Goal: Download file/media

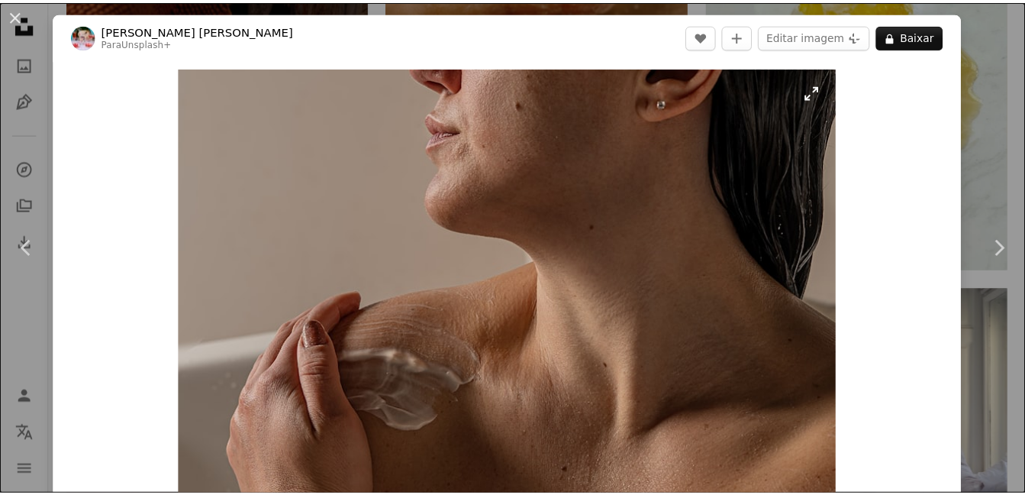
scroll to position [12751, 0]
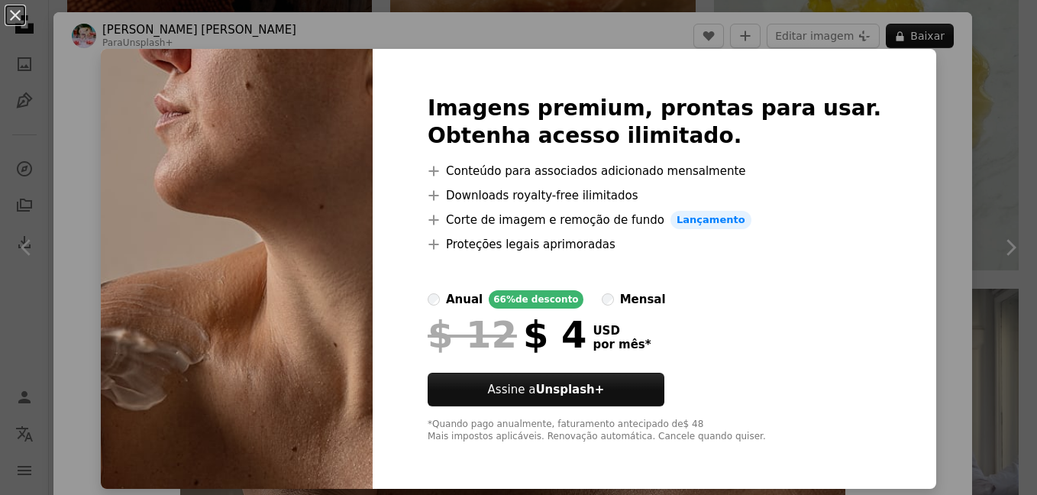
click at [935, 71] on div "An X shape Imagens premium, prontas para usar. Obtenha acesso ilimitado. A plus…" at bounding box center [518, 247] width 1037 height 495
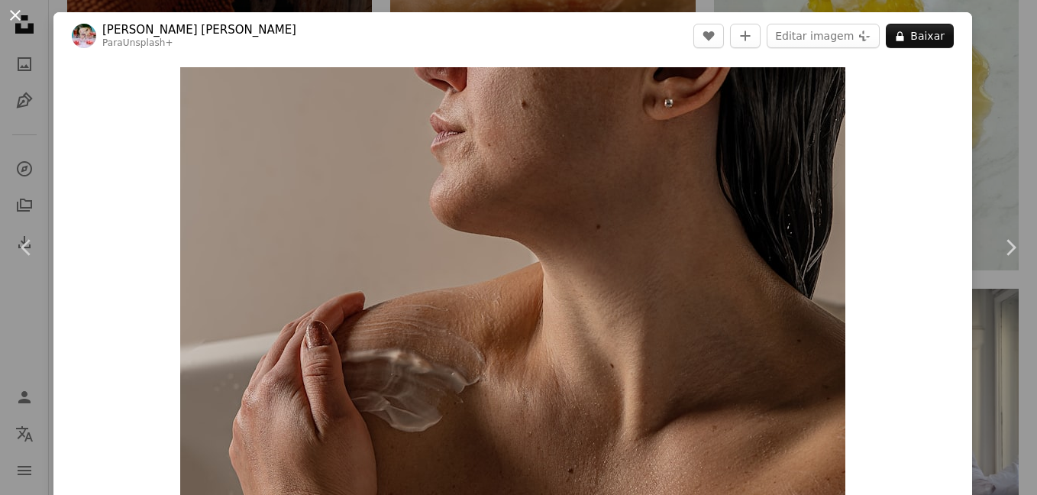
click at [19, 20] on button "An X shape" at bounding box center [15, 15] width 18 height 18
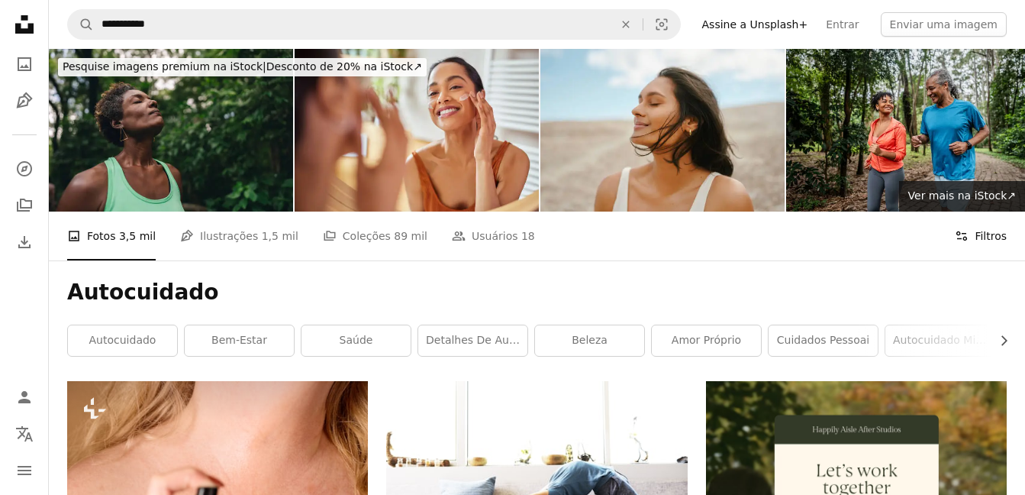
click at [980, 233] on button "Filters Filtros" at bounding box center [981, 236] width 52 height 49
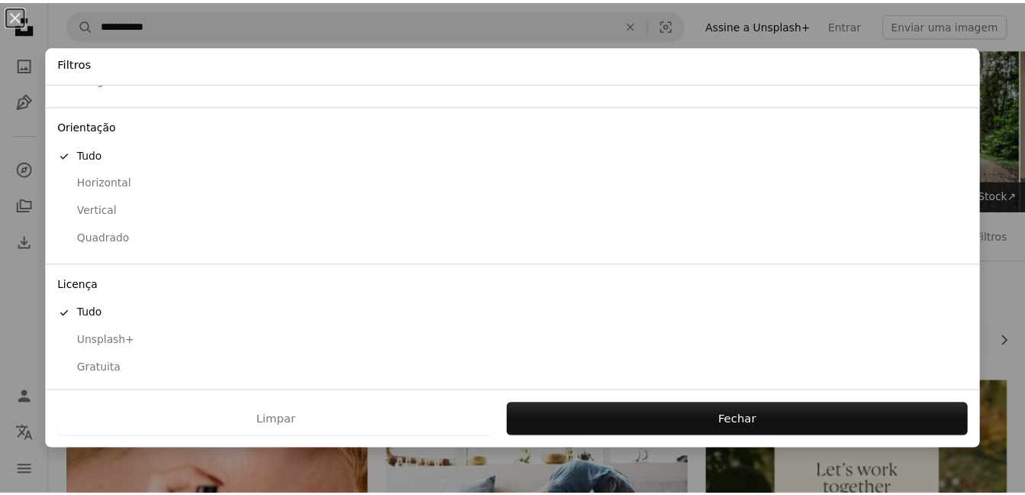
scroll to position [111, 0]
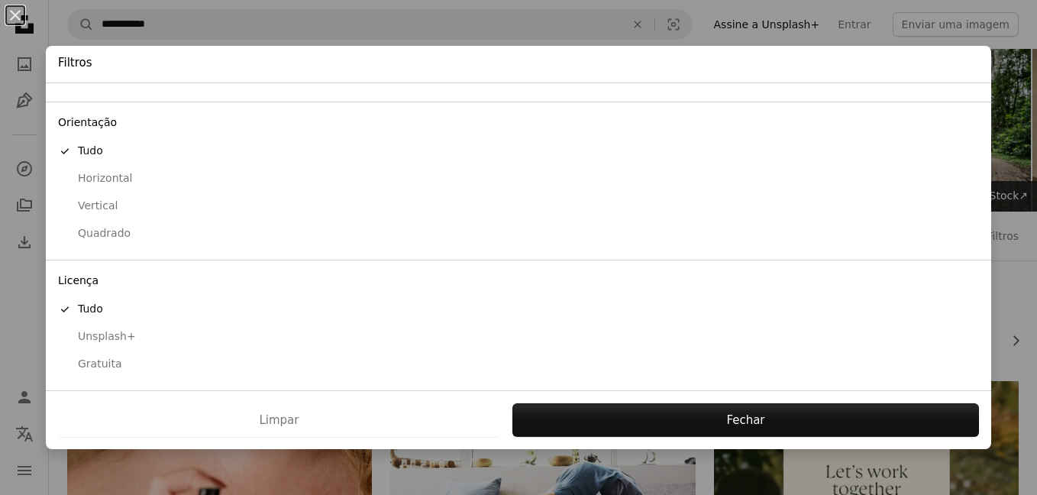
click at [102, 376] on button "Gratuita" at bounding box center [518, 363] width 945 height 27
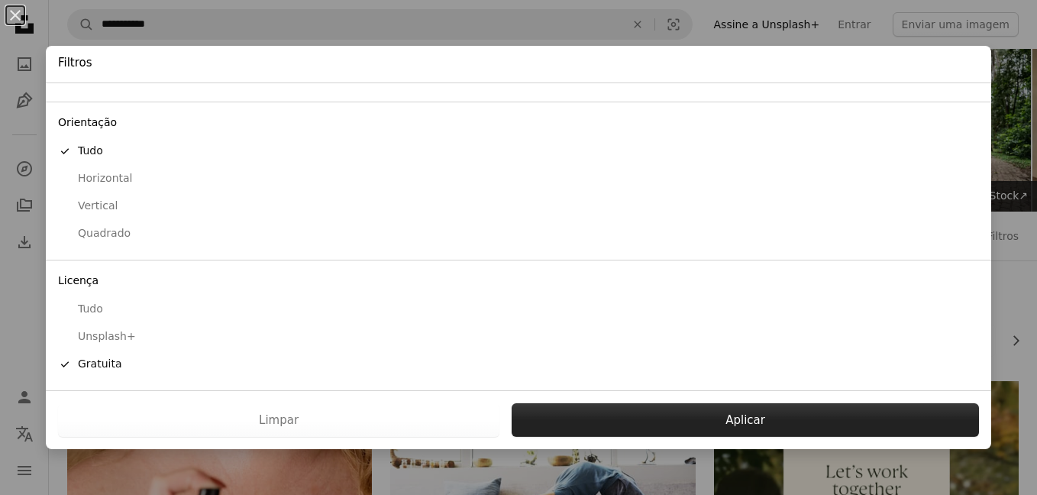
click at [570, 425] on button "Aplicar" at bounding box center [745, 420] width 467 height 34
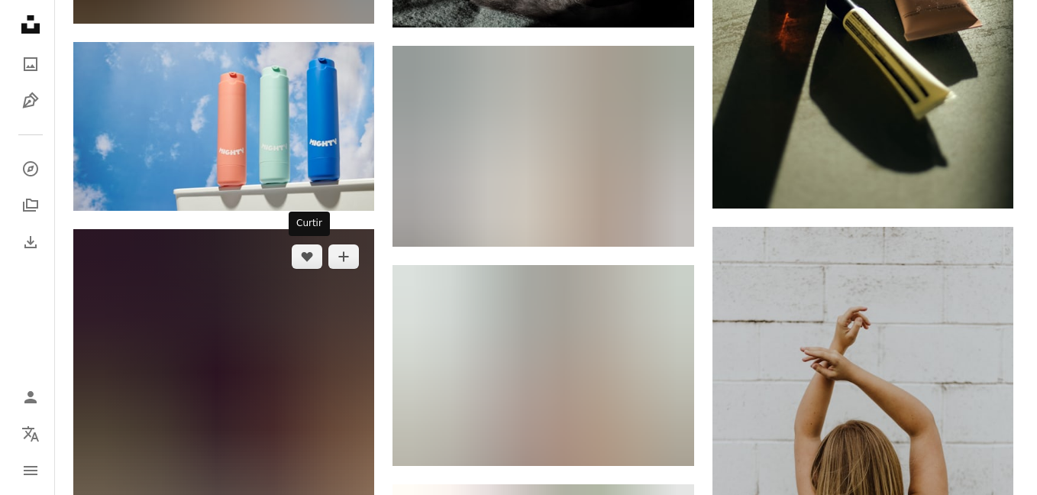
scroll to position [20082, 0]
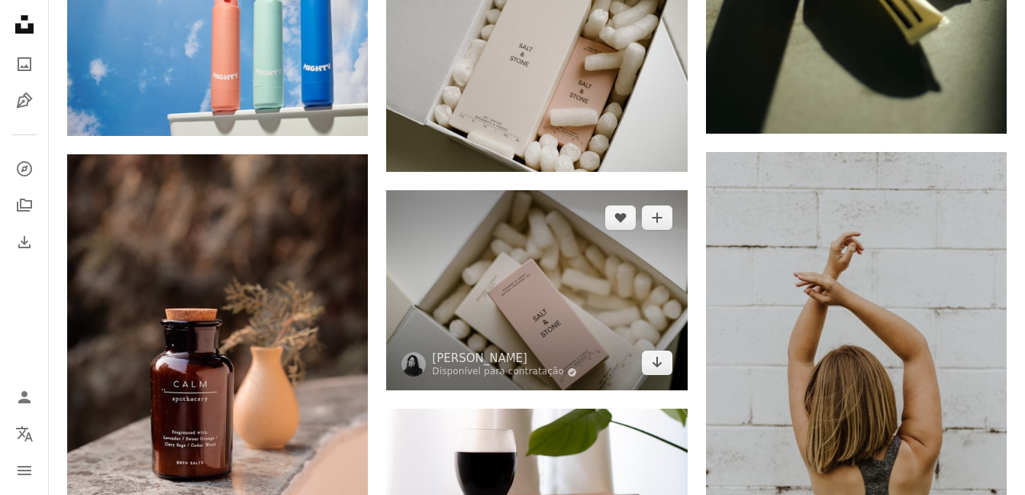
click at [435, 241] on img at bounding box center [536, 290] width 301 height 201
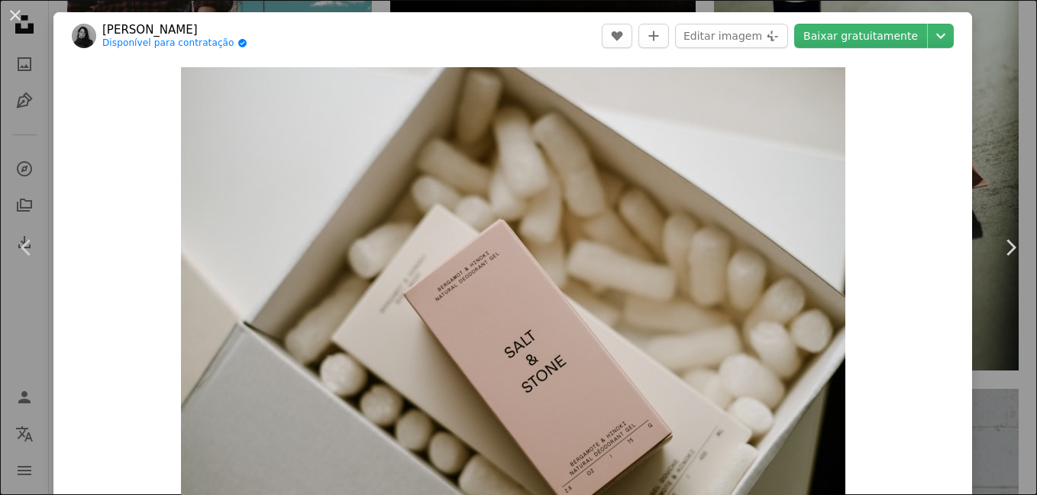
scroll to position [382, 0]
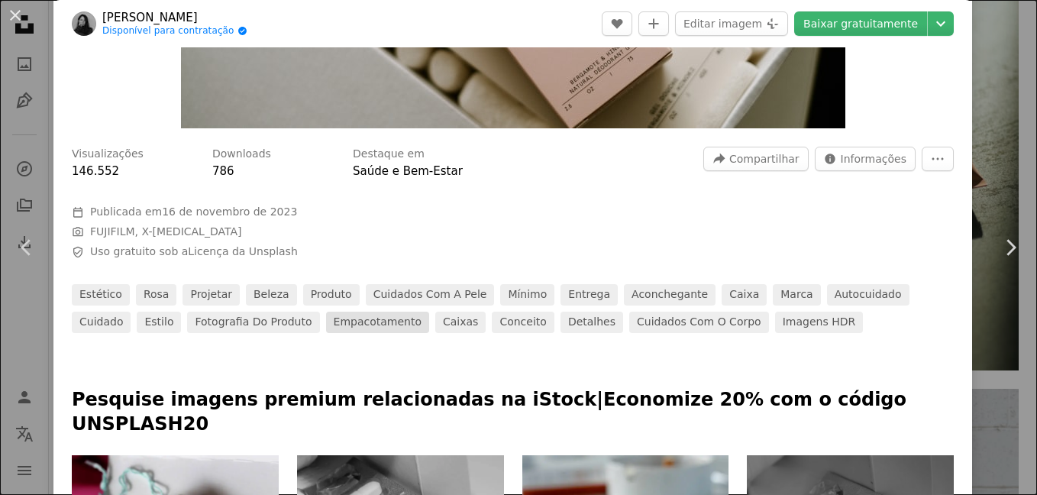
click at [326, 325] on link "empacotamento" at bounding box center [377, 322] width 103 height 21
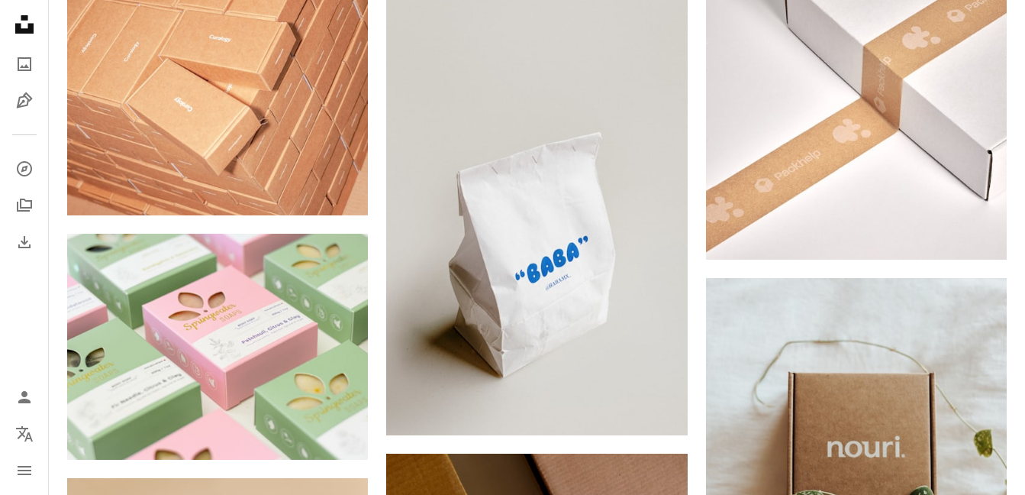
scroll to position [840, 0]
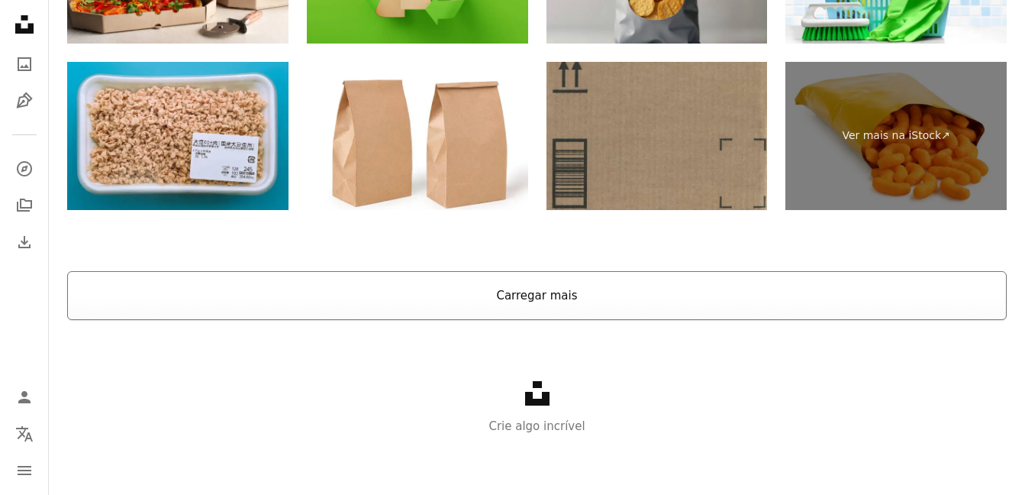
click at [444, 289] on button "Carregar mais" at bounding box center [537, 295] width 940 height 49
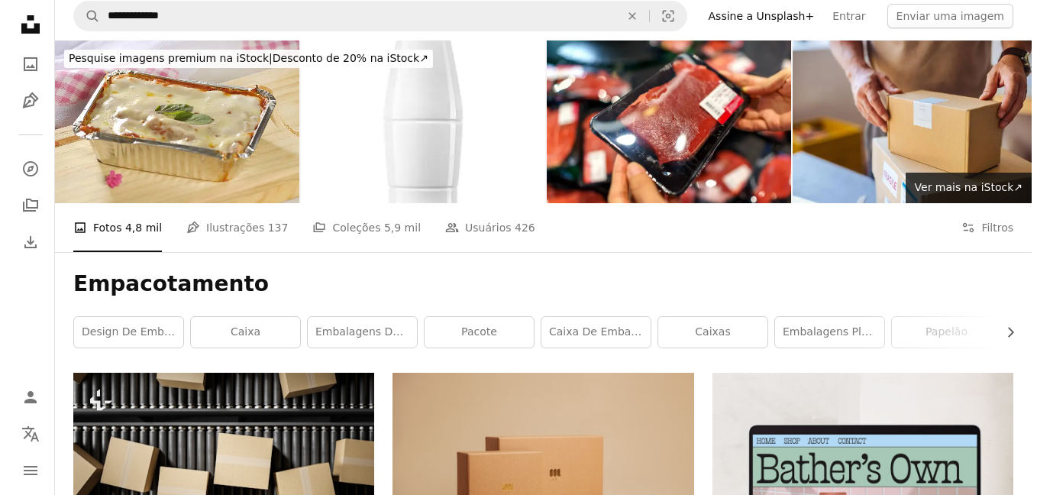
scroll to position [0, 0]
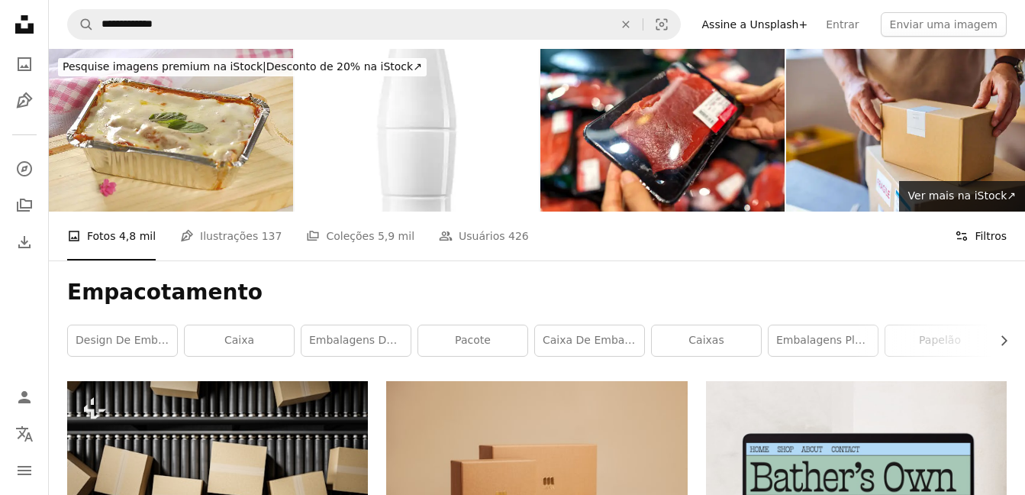
click at [965, 233] on icon "Filters" at bounding box center [962, 236] width 14 height 14
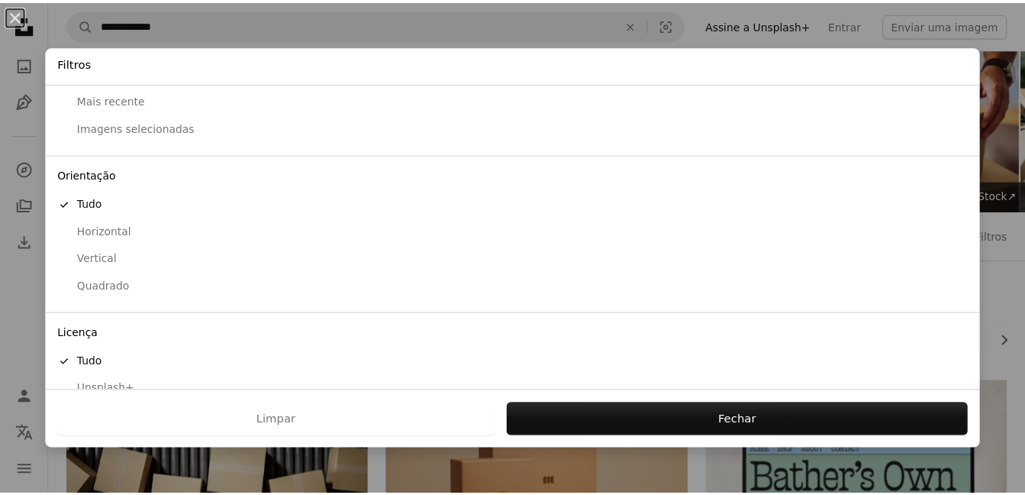
scroll to position [111, 0]
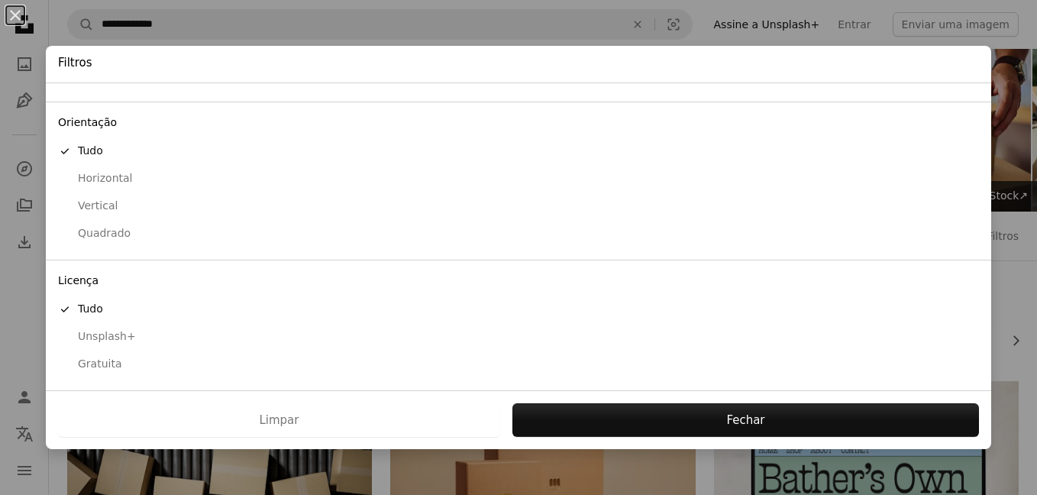
click at [86, 370] on div "Gratuita" at bounding box center [518, 364] width 921 height 15
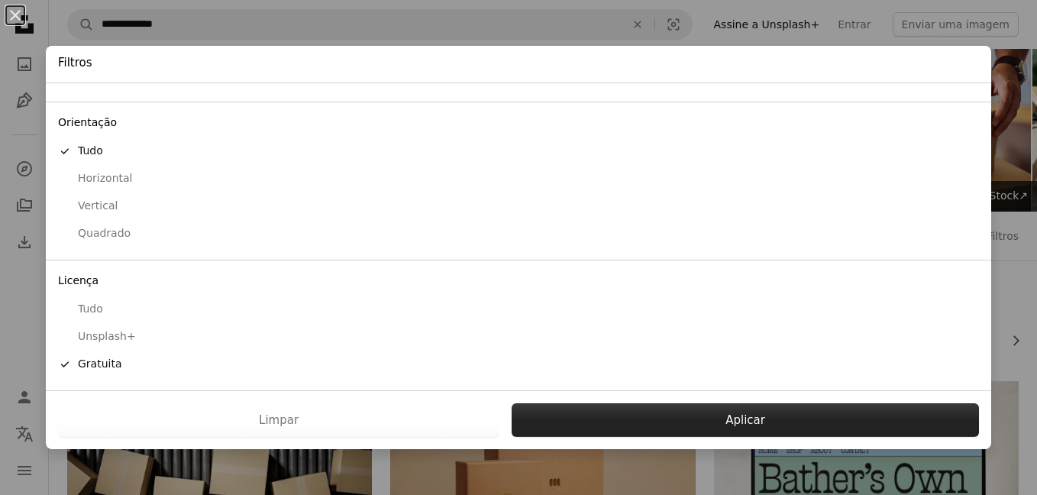
click at [540, 428] on button "Aplicar" at bounding box center [745, 420] width 467 height 34
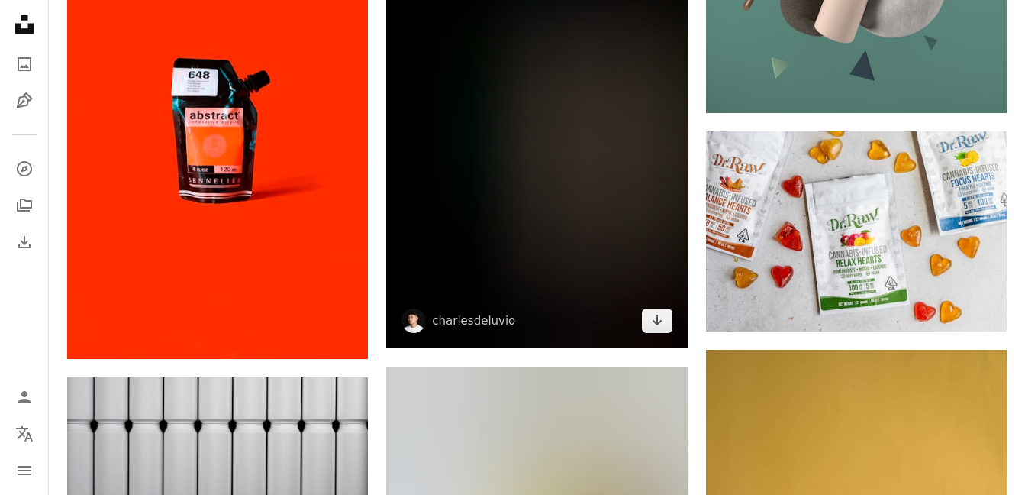
scroll to position [11453, 0]
